Goal: Task Accomplishment & Management: Manage account settings

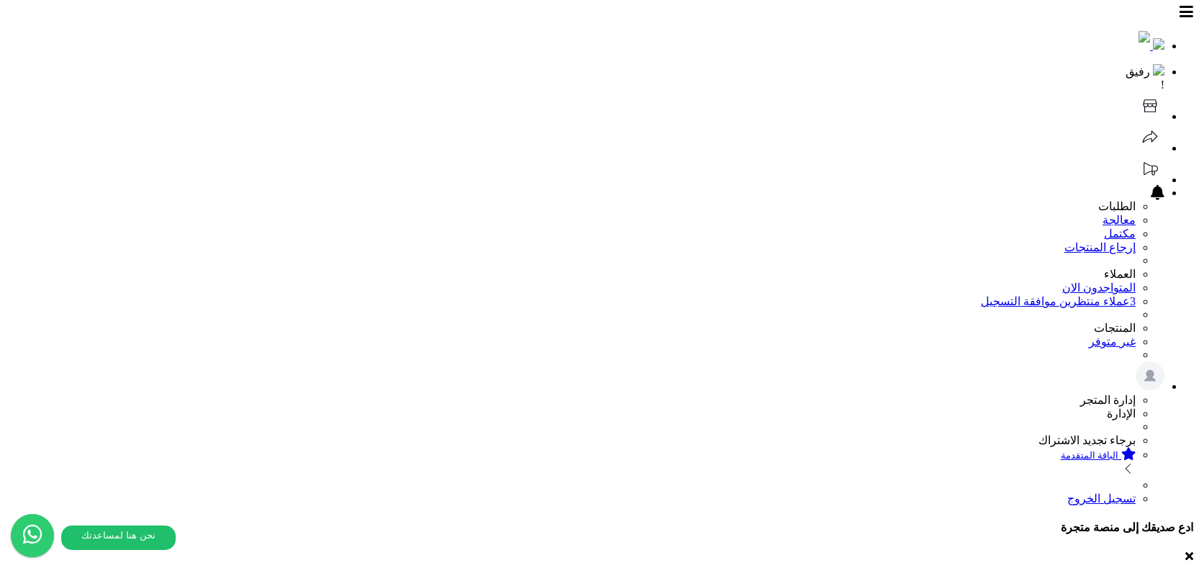
select select
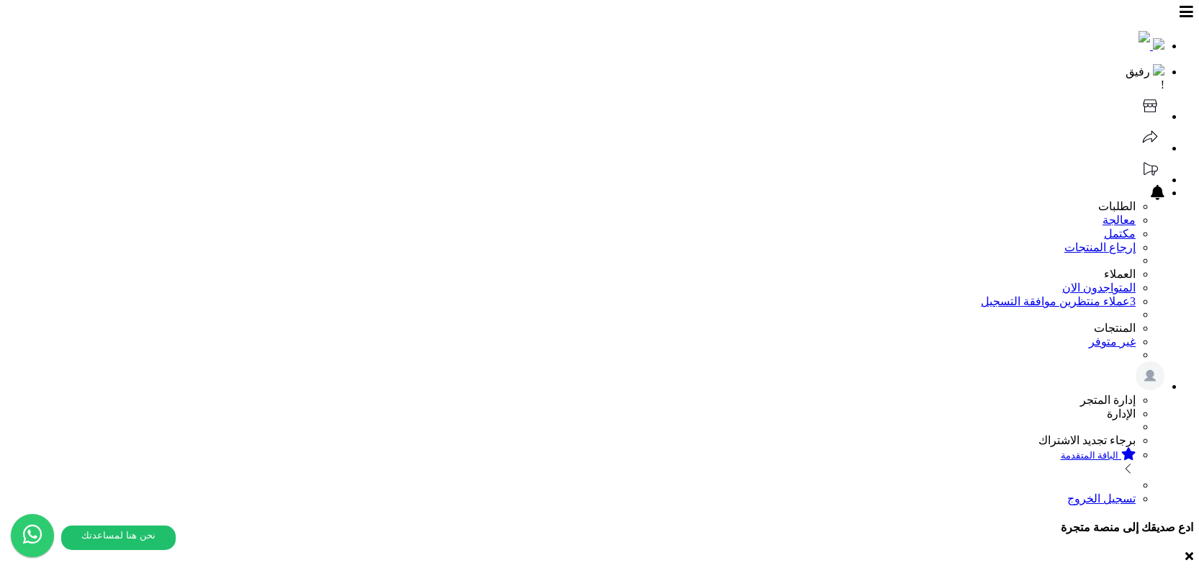
select select
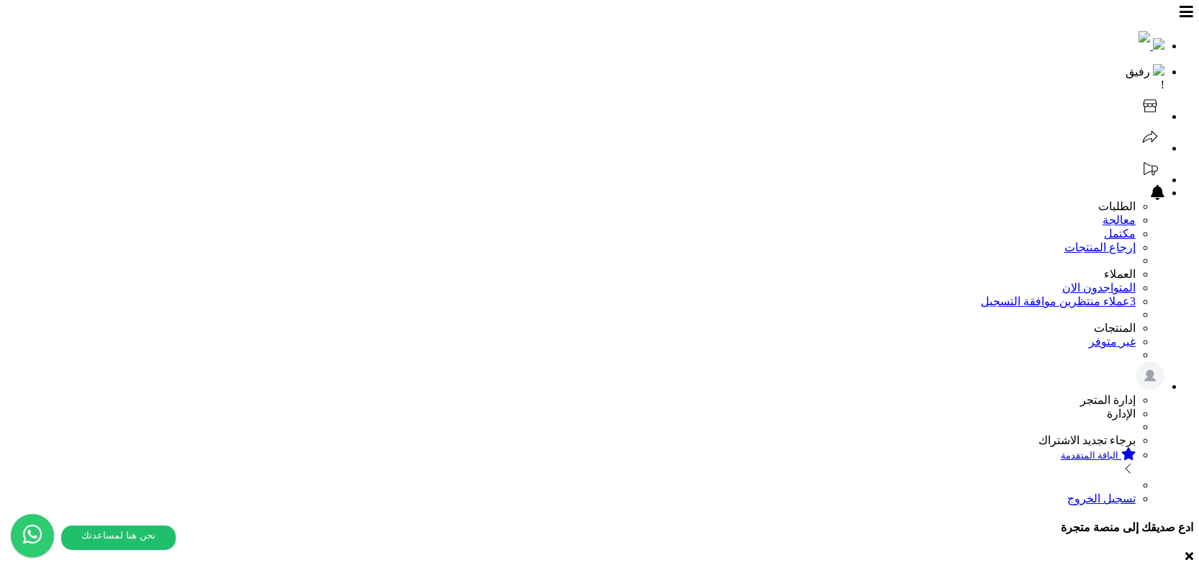
select select
